Goal: Find specific page/section: Find specific page/section

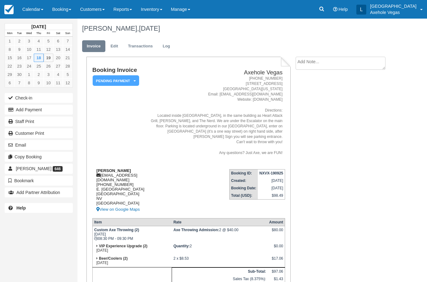
click at [117, 168] on strong "[PERSON_NAME]" at bounding box center [113, 170] width 35 height 5
copy div "[PERSON_NAME]"
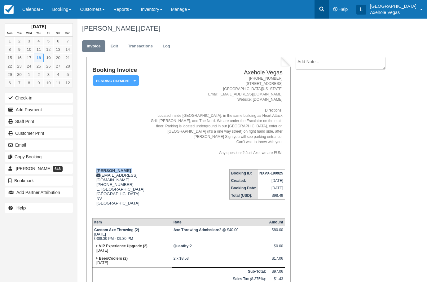
click at [329, 12] on link at bounding box center [322, 9] width 14 height 19
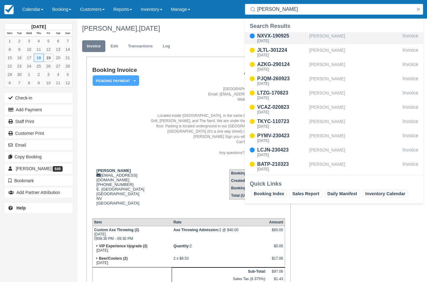
type input "[PERSON_NAME]"
click at [310, 42] on div "[PERSON_NAME]" at bounding box center [354, 38] width 91 height 12
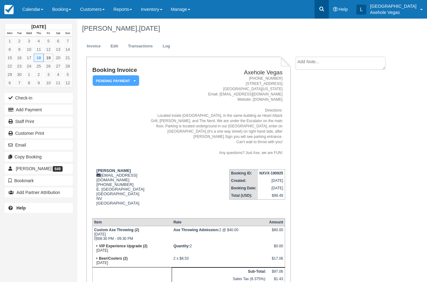
click at [329, 9] on link at bounding box center [322, 9] width 14 height 19
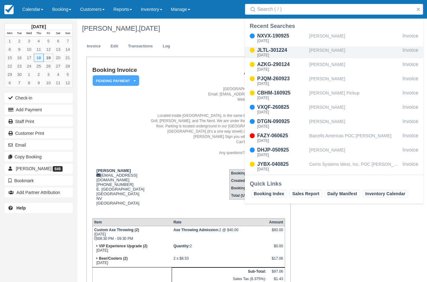
click at [338, 48] on div "[PERSON_NAME]" at bounding box center [354, 52] width 91 height 12
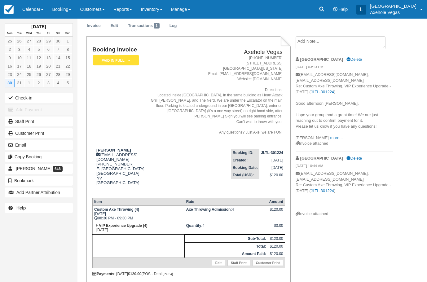
scroll to position [31, 0]
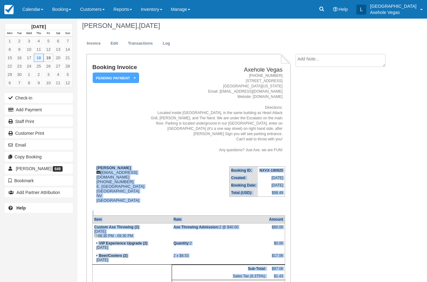
scroll to position [58, 0]
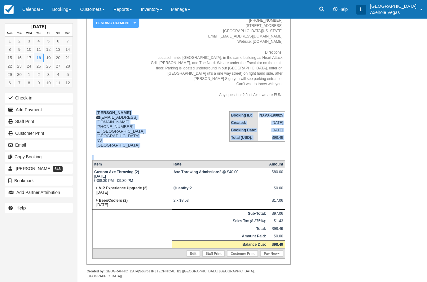
drag, startPoint x: 97, startPoint y: 164, endPoint x: 290, endPoint y: 247, distance: 210.0
click at [290, 247] on div "Booking Invoice Pending Payment   Deposit Paid Pending VIP Party Quote Paid in …" at bounding box center [188, 132] width 204 height 266
copy div "Jonathan Mayuga axeholevegas@gmail.com 1 (702) 625-5776 E. Fremont Street Las V…"
